Goal: Task Accomplishment & Management: Manage account settings

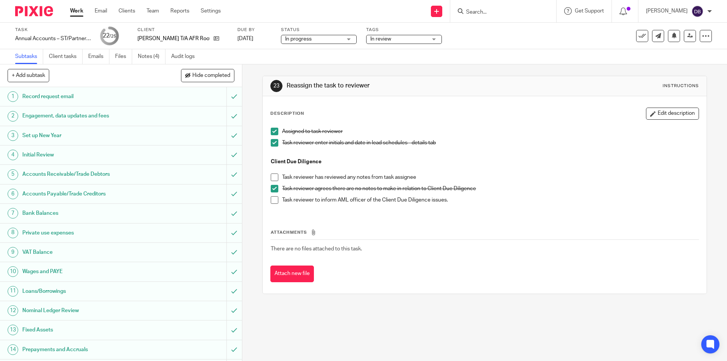
click at [415, 39] on span "In review" at bounding box center [398, 39] width 57 height 8
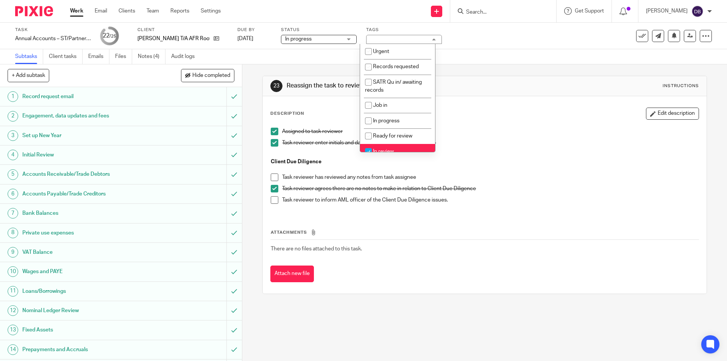
click at [385, 146] on li "In review" at bounding box center [397, 152] width 75 height 16
checkbox input "false"
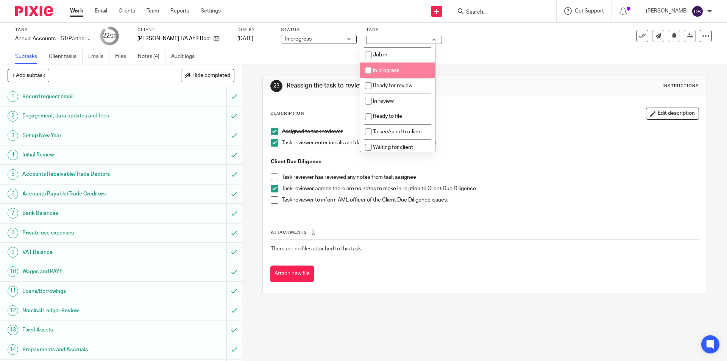
scroll to position [76, 0]
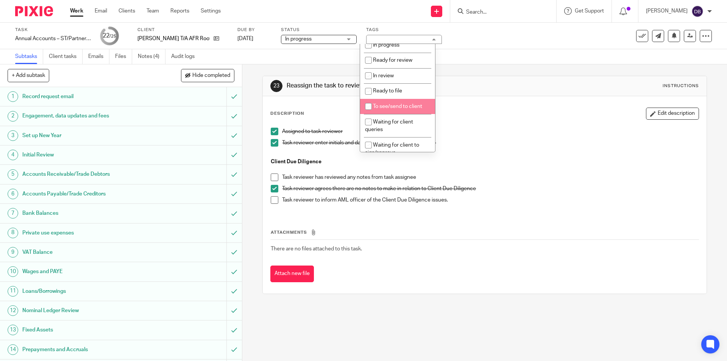
click at [390, 104] on span "To see/send to client" at bounding box center [397, 106] width 49 height 5
checkbox input "true"
click at [250, 164] on div "23 Reassign the task to reviewer Instructions Description Edit description Assi…" at bounding box center [484, 212] width 485 height 296
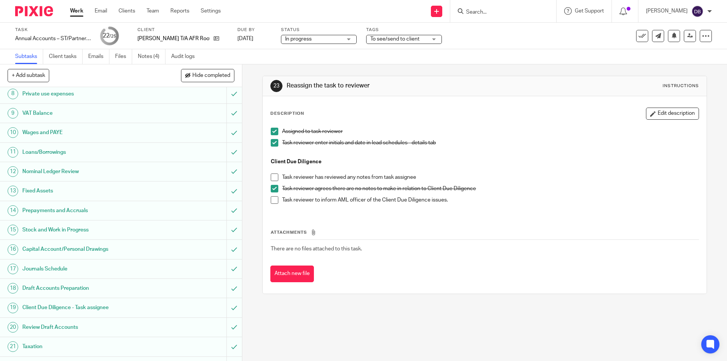
scroll to position [212, 0]
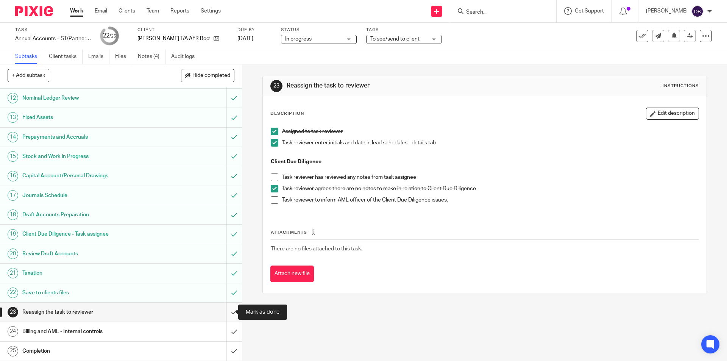
click at [227, 312] on input "submit" at bounding box center [121, 311] width 242 height 19
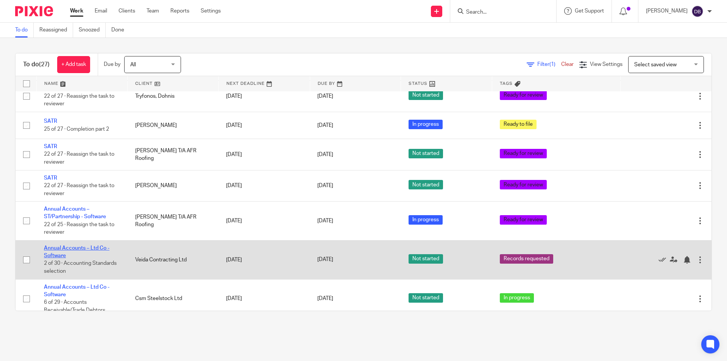
scroll to position [615, 0]
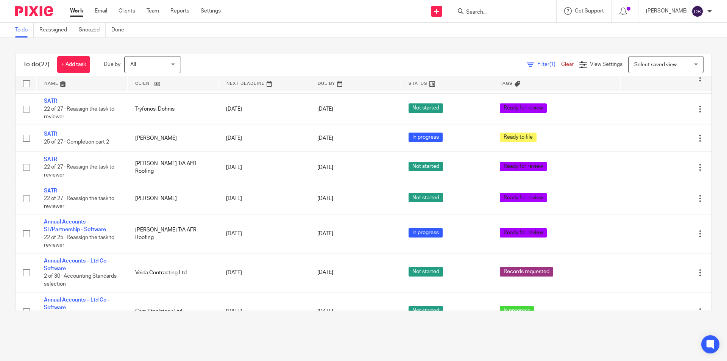
click at [78, 9] on link "Work" at bounding box center [76, 11] width 13 height 8
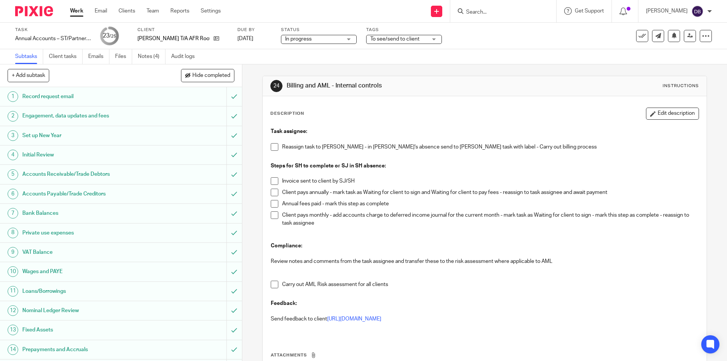
click at [247, 7] on div "Send new email Create task Add client Request signature Get Support Contact via…" at bounding box center [479, 11] width 495 height 22
click at [687, 37] on icon at bounding box center [690, 36] width 6 height 6
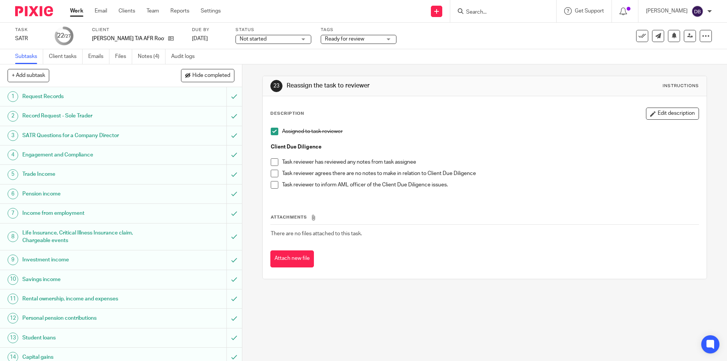
click at [383, 39] on div "Ready for review" at bounding box center [359, 39] width 76 height 9
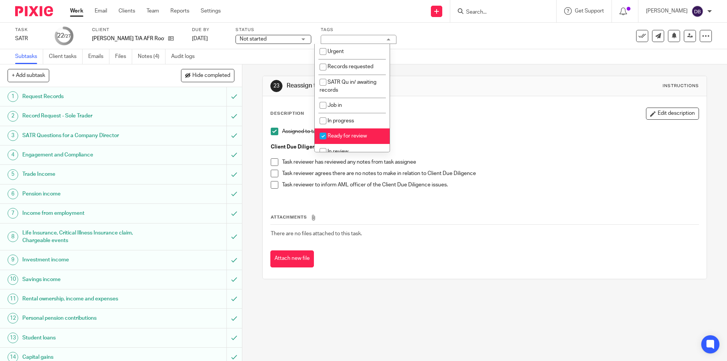
click at [348, 135] on span "Ready for review" at bounding box center [346, 135] width 39 height 5
checkbox input "false"
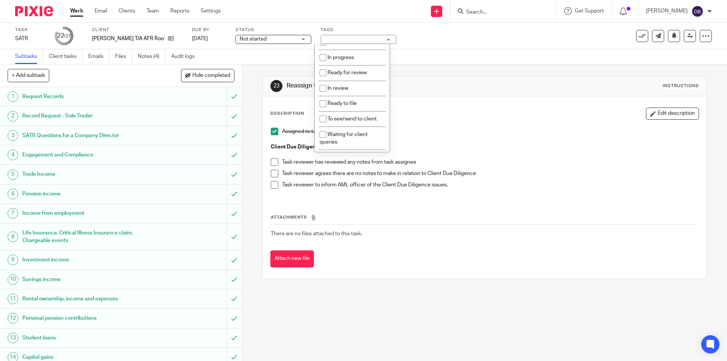
scroll to position [88, 0]
click at [346, 93] on span "To see/send to client" at bounding box center [351, 93] width 49 height 5
checkbox input "true"
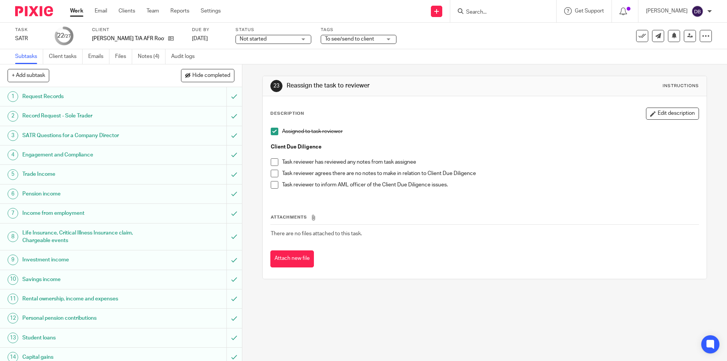
click at [257, 125] on div "23 Reassign the task to reviewer Instructions Description Edit description Assi…" at bounding box center [484, 212] width 485 height 296
click at [283, 38] on span "Not started" at bounding box center [268, 39] width 57 height 8
click at [256, 64] on li "In progress" at bounding box center [266, 67] width 75 height 16
click at [273, 175] on span at bounding box center [275, 174] width 8 height 8
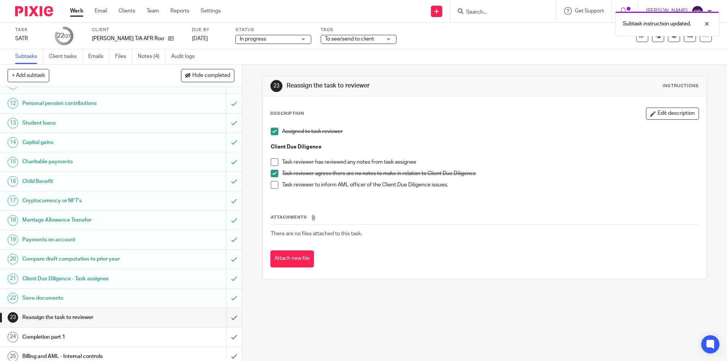
scroll to position [259, 0]
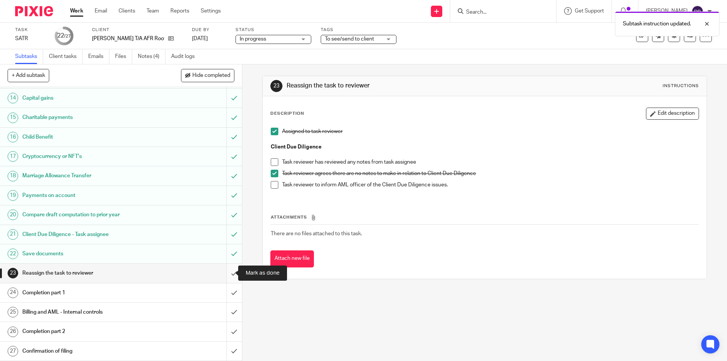
click at [225, 273] on input "submit" at bounding box center [121, 272] width 242 height 19
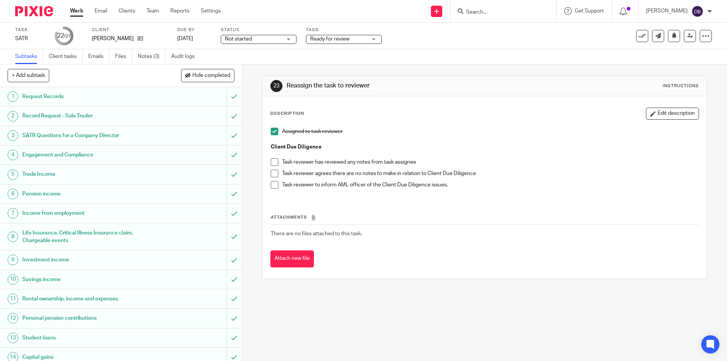
click at [267, 37] on span "Not started" at bounding box center [253, 39] width 57 height 8
click at [254, 65] on li "In progress" at bounding box center [258, 67] width 75 height 16
click at [349, 40] on span "Ready for review" at bounding box center [338, 39] width 57 height 8
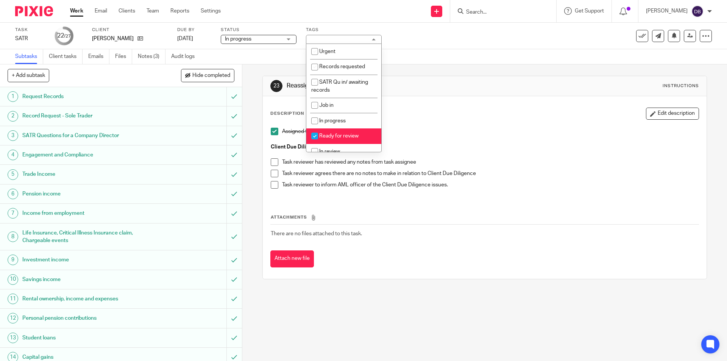
click at [329, 133] on span "Ready for review" at bounding box center [338, 135] width 39 height 5
checkbox input "false"
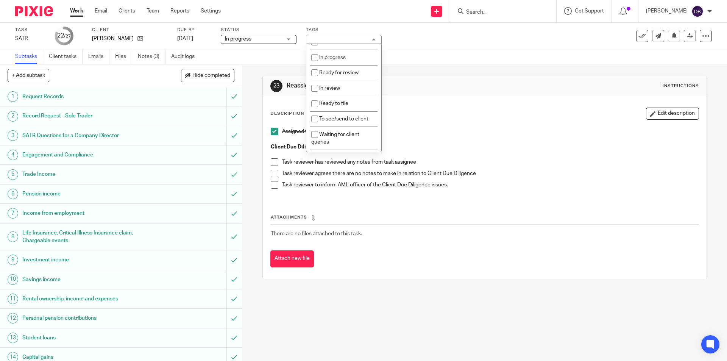
scroll to position [76, 0]
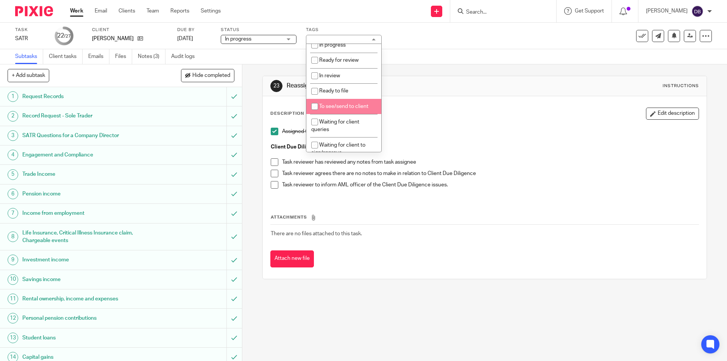
click at [334, 102] on li "To see/send to client" at bounding box center [343, 107] width 75 height 16
checkbox input "true"
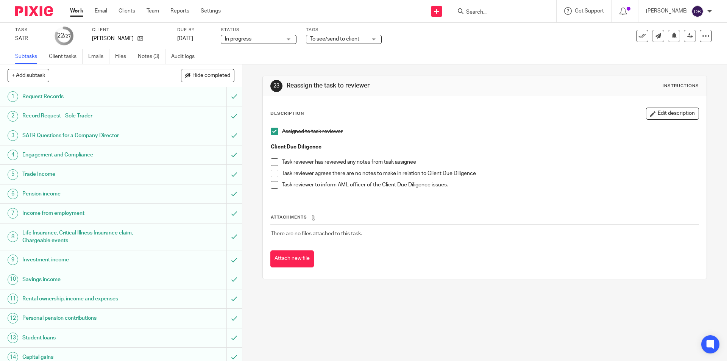
click at [255, 159] on div "23 Reassign the task to reviewer Instructions Description Edit description Assi…" at bounding box center [484, 212] width 485 height 296
click at [271, 173] on span at bounding box center [275, 174] width 8 height 8
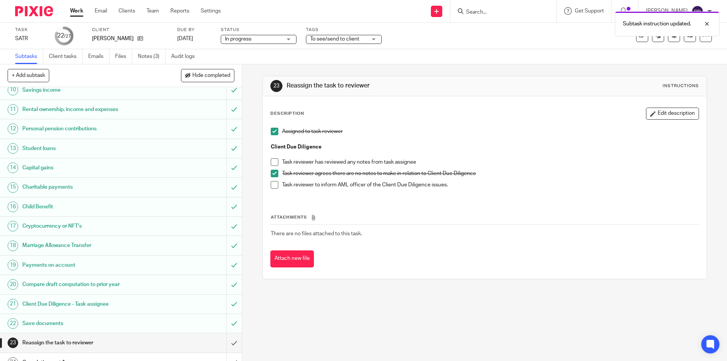
scroll to position [259, 0]
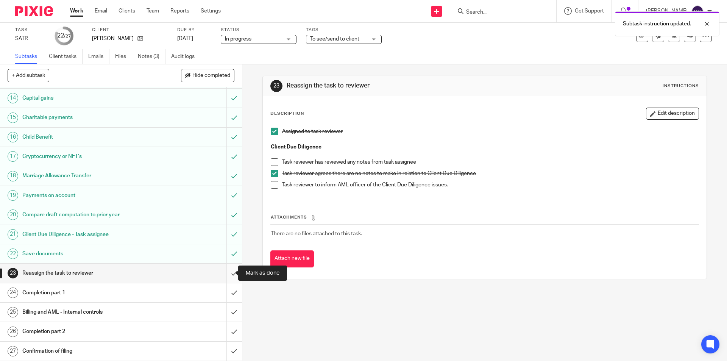
click at [225, 274] on input "submit" at bounding box center [121, 272] width 242 height 19
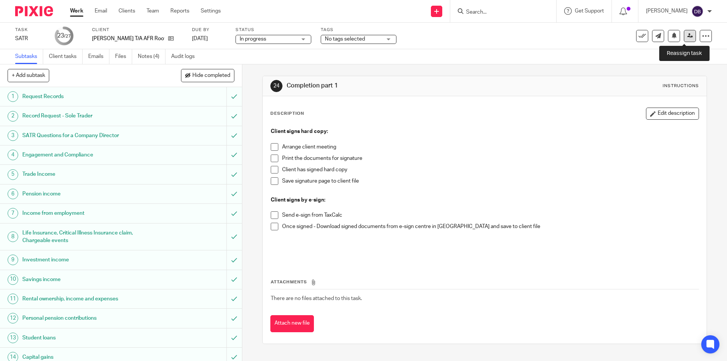
click at [687, 36] on icon at bounding box center [690, 36] width 6 height 6
click at [687, 35] on icon at bounding box center [690, 36] width 6 height 6
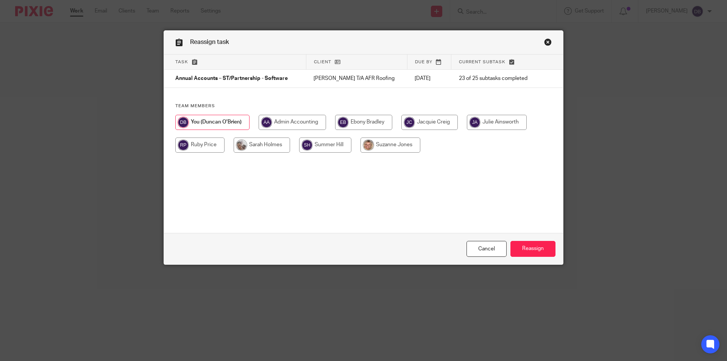
click at [195, 141] on input "radio" at bounding box center [199, 144] width 49 height 15
radio input "true"
click at [531, 248] on input "Reassign" at bounding box center [532, 249] width 45 height 16
click at [209, 146] on input "radio" at bounding box center [199, 144] width 49 height 15
radio input "true"
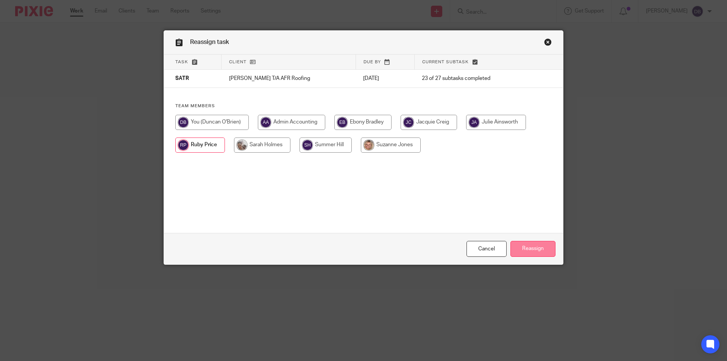
click at [532, 248] on input "Reassign" at bounding box center [532, 249] width 45 height 16
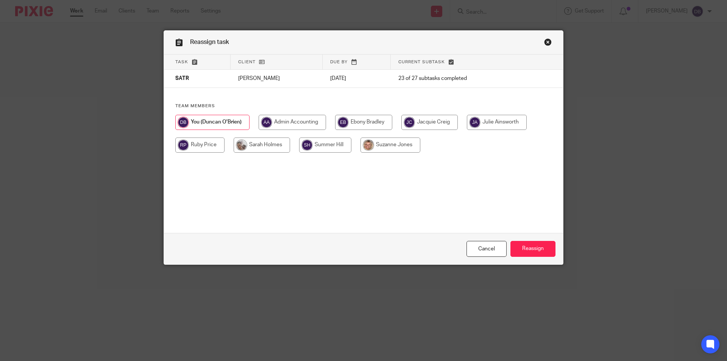
click at [191, 146] on input "radio" at bounding box center [199, 144] width 49 height 15
radio input "true"
click at [513, 245] on input "Reassign" at bounding box center [532, 249] width 45 height 16
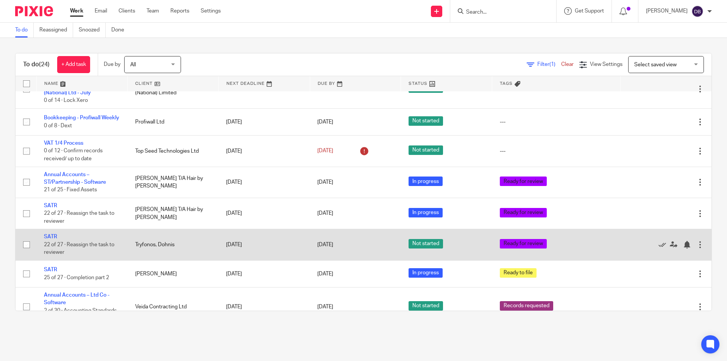
scroll to position [530, 0]
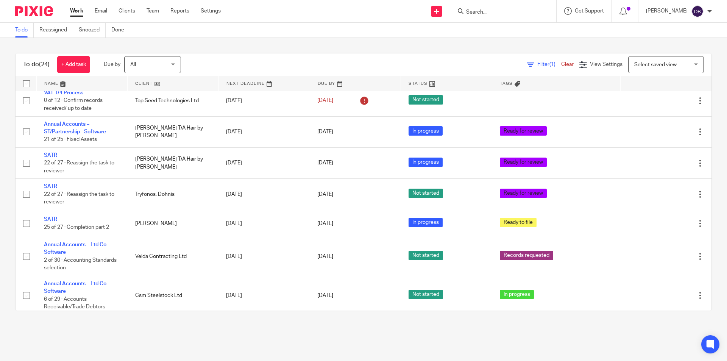
click at [133, 332] on main "To do Reassigned Snoozed Done To do (24) + Add task Due by All All Today Tomorr…" at bounding box center [363, 180] width 727 height 361
click at [213, 45] on div "To do (24) + Add task Due by All All Today Tomorrow This week Next week This mo…" at bounding box center [363, 182] width 727 height 288
